Goal: Task Accomplishment & Management: Manage account settings

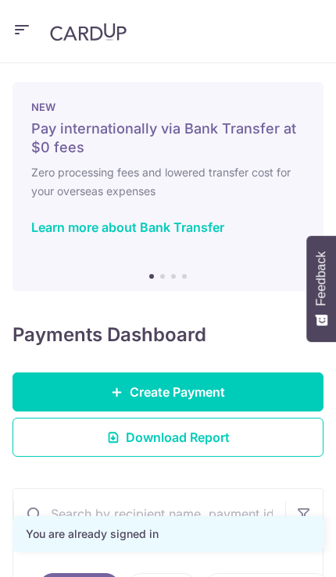
scroll to position [146, 0]
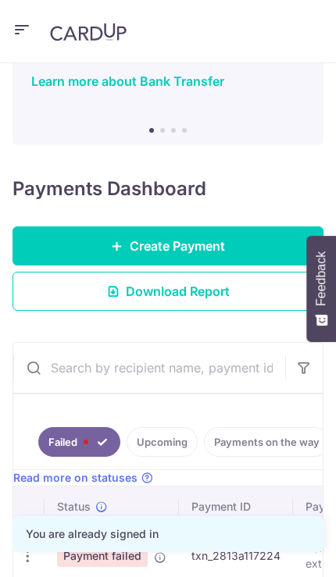
click at [27, 557] on icon "button" at bounding box center [28, 556] width 16 height 16
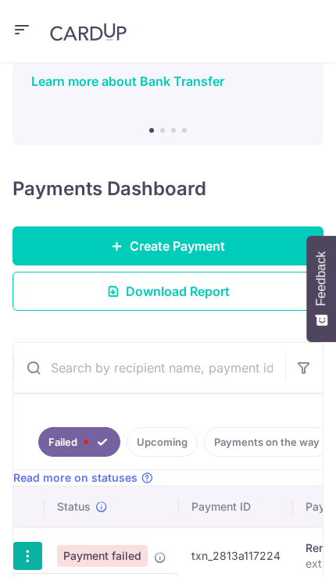
scroll to position [0, 0]
click at [27, 549] on div at bounding box center [168, 288] width 336 height 577
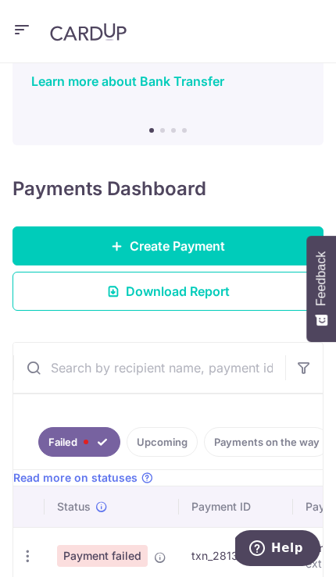
click at [27, 559] on icon "button" at bounding box center [28, 556] width 16 height 16
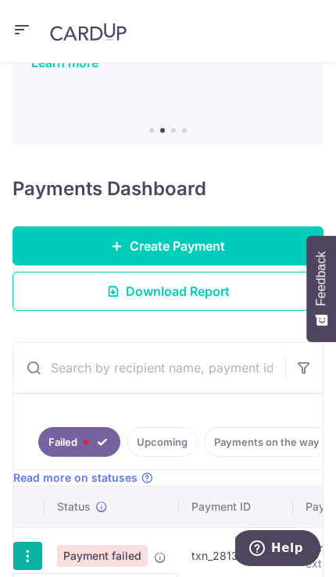
click at [30, 553] on div at bounding box center [168, 288] width 336 height 577
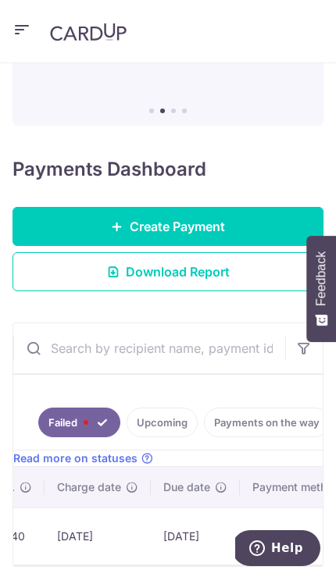
scroll to position [165, 0]
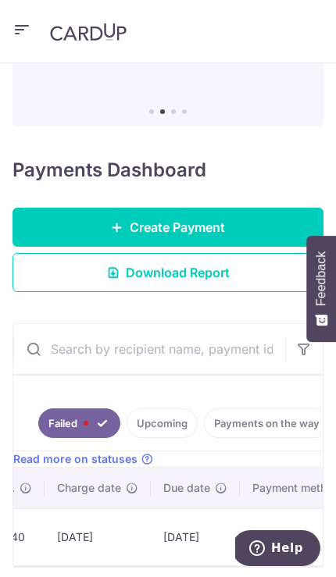
click at [165, 419] on link "Upcoming" at bounding box center [162, 424] width 71 height 30
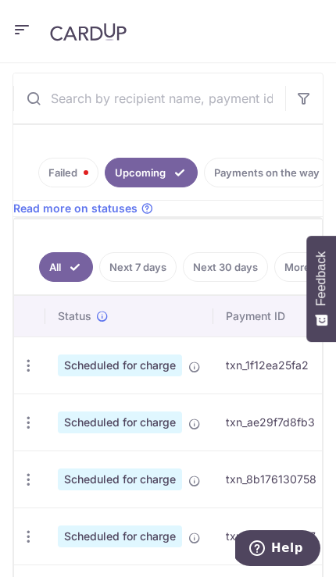
click at [57, 174] on link "Failed" at bounding box center [68, 173] width 60 height 30
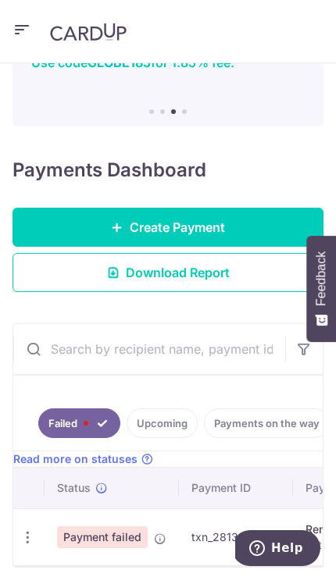
click at [22, 537] on icon "button" at bounding box center [28, 538] width 16 height 16
click at [26, 536] on div at bounding box center [168, 288] width 336 height 577
click at [29, 534] on icon "button" at bounding box center [28, 538] width 16 height 16
click at [28, 538] on div at bounding box center [168, 288] width 336 height 577
click at [162, 421] on link "Upcoming" at bounding box center [162, 424] width 71 height 30
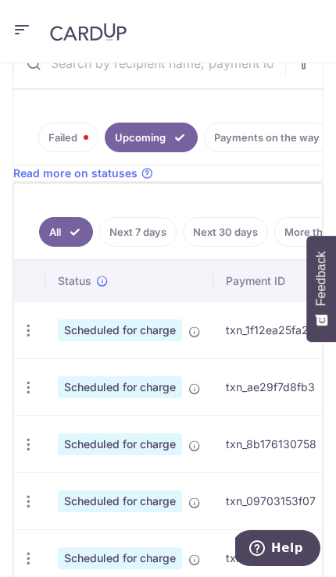
scroll to position [0, 0]
click at [29, 323] on icon "button" at bounding box center [28, 331] width 16 height 16
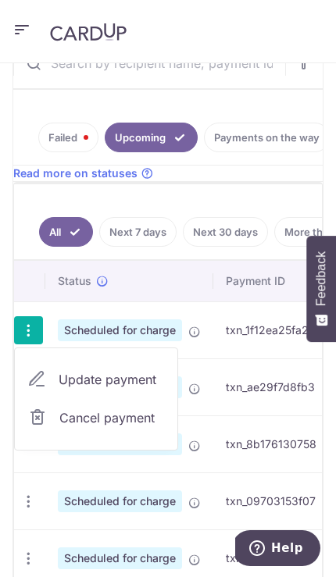
click at [72, 379] on span "Update payment" at bounding box center [112, 379] width 106 height 19
radio input "true"
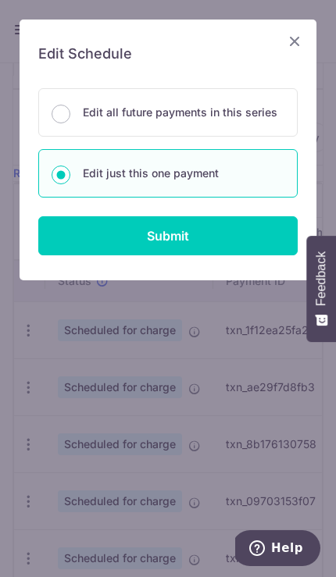
click at [53, 120] on div "Edit all future payments in this series" at bounding box center [167, 112] width 259 height 48
radio input "true"
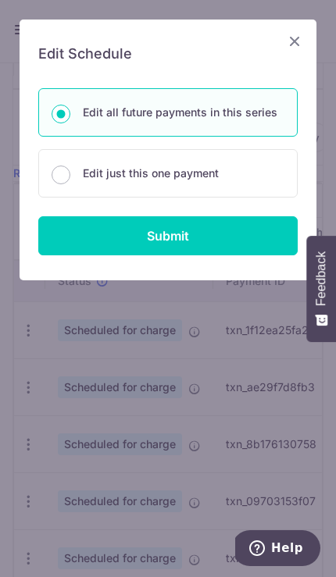
click at [105, 240] on input "Submit" at bounding box center [167, 235] width 259 height 39
radio input "true"
type input "5,000.00"
type input "sn ocbc voyage"
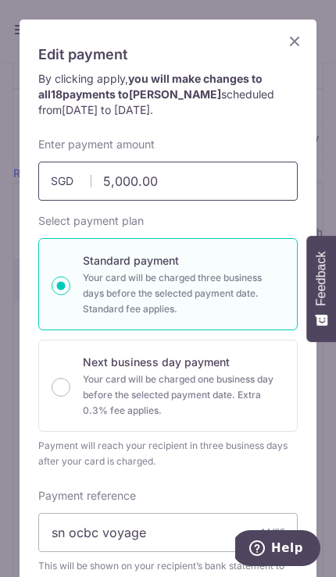
click at [127, 180] on input "5,000.00" at bounding box center [167, 181] width 259 height 39
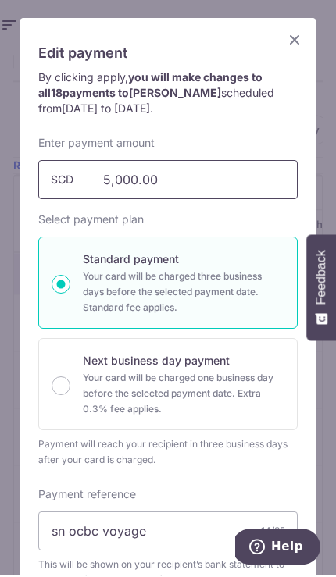
click at [166, 183] on input "5,000.00" at bounding box center [167, 181] width 259 height 39
type input "5"
type input "25,000.00"
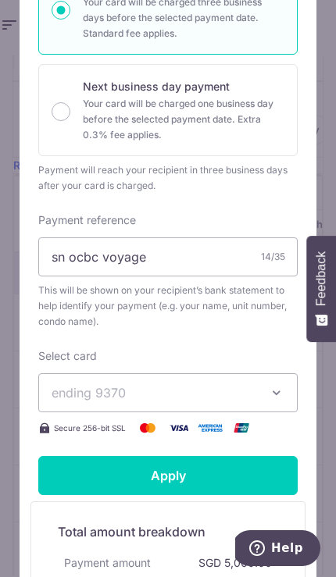
scroll to position [270, 0]
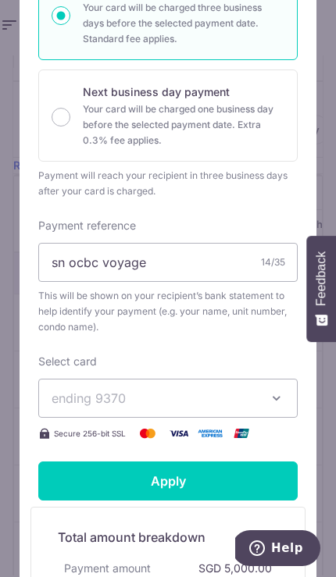
click at [194, 478] on input "Apply" at bounding box center [167, 481] width 259 height 39
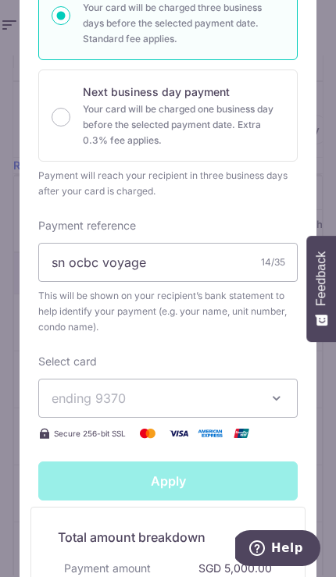
type input "Successfully Applied"
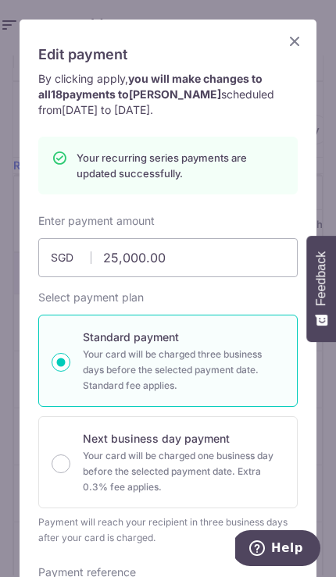
scroll to position [0, 0]
click at [298, 36] on icon "Close" at bounding box center [294, 41] width 19 height 20
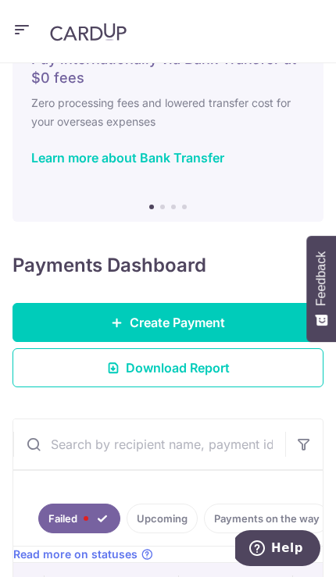
scroll to position [165, 0]
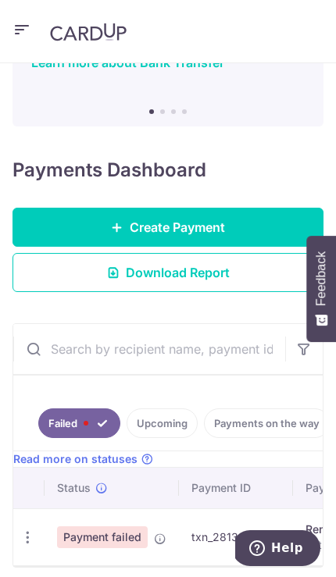
click at [75, 414] on link "Failed" at bounding box center [79, 424] width 82 height 30
click at [0, 0] on div at bounding box center [0, 0] width 0 height 0
click at [34, 530] on icon "button" at bounding box center [28, 538] width 16 height 16
click at [30, 535] on div at bounding box center [168, 288] width 336 height 577
click at [33, 535] on icon "button" at bounding box center [28, 538] width 16 height 16
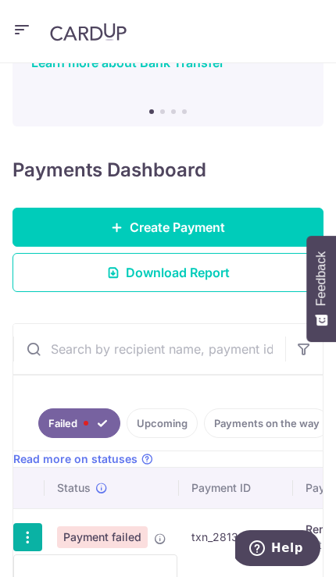
click at [127, 568] on link "Update payment" at bounding box center [95, 586] width 162 height 37
radio input "true"
type input "130.00"
type input "extrafee"
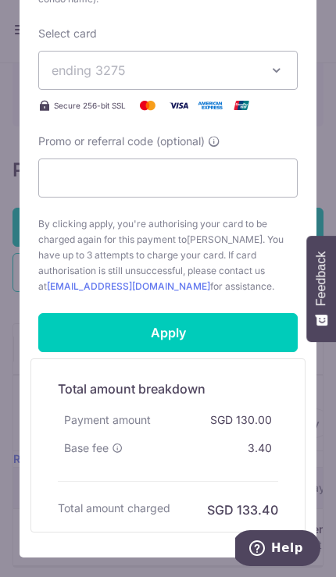
scroll to position [533, 0]
click at [201, 333] on input "Apply" at bounding box center [167, 332] width 259 height 39
